Goal: Complete application form: Complete application form

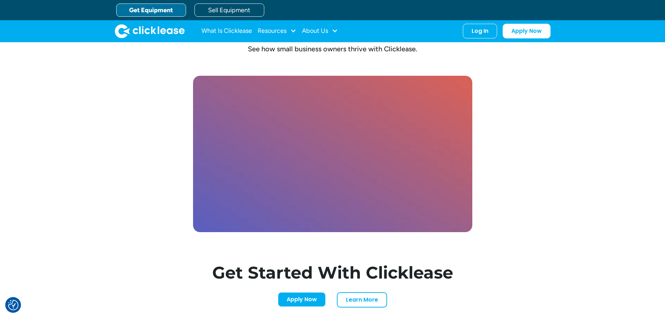
scroll to position [1936, 0]
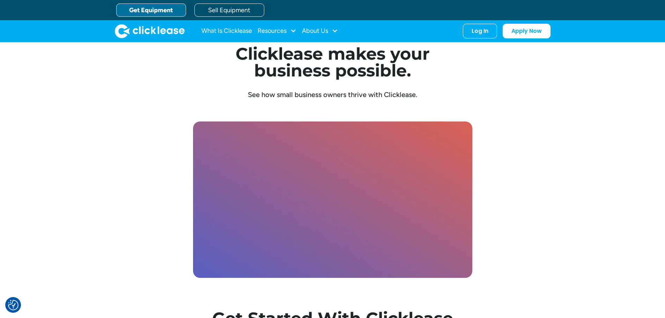
click at [144, 10] on link "Get Equipment" at bounding box center [151, 9] width 70 height 13
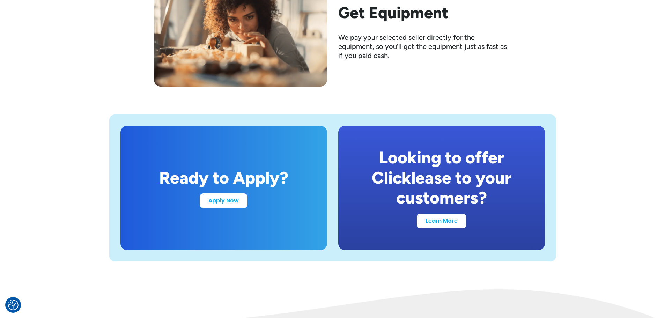
scroll to position [1291, 0]
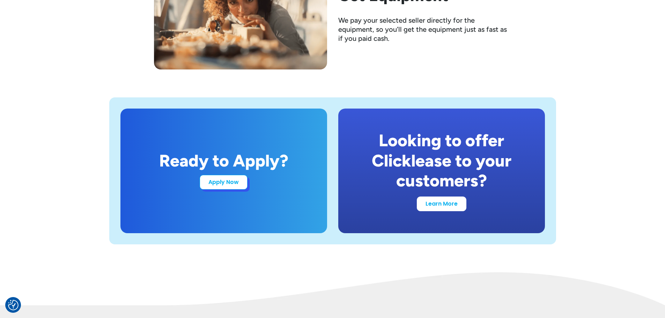
click at [222, 182] on link "Apply Now" at bounding box center [224, 182] width 48 height 15
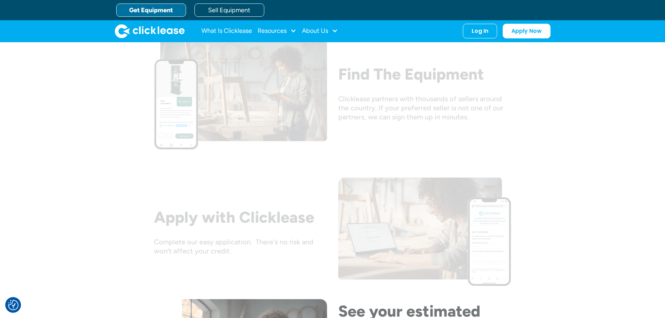
scroll to position [643, 0]
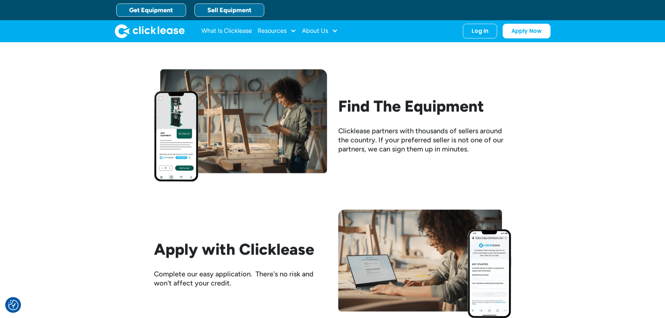
click at [245, 11] on link "Sell Equipment" at bounding box center [229, 9] width 70 height 13
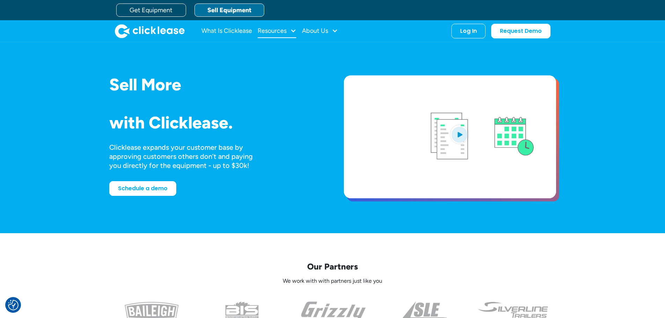
click at [275, 35] on div "Resources" at bounding box center [276, 31] width 39 height 14
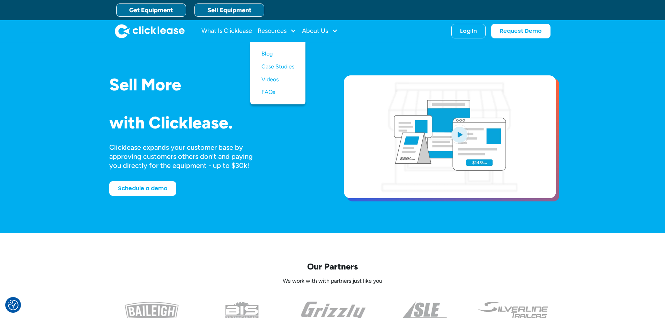
click at [157, 6] on link "Get Equipment" at bounding box center [151, 9] width 70 height 13
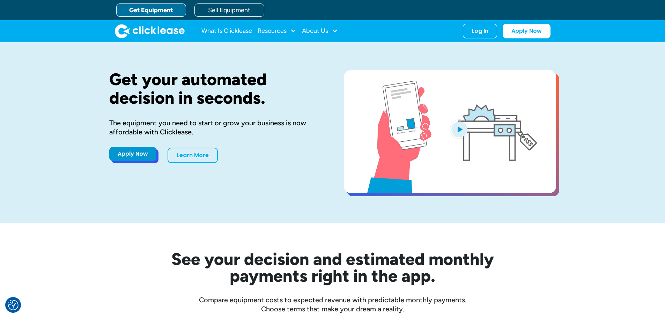
click at [113, 152] on link "Apply Now" at bounding box center [132, 154] width 47 height 14
